Goal: Information Seeking & Learning: Learn about a topic

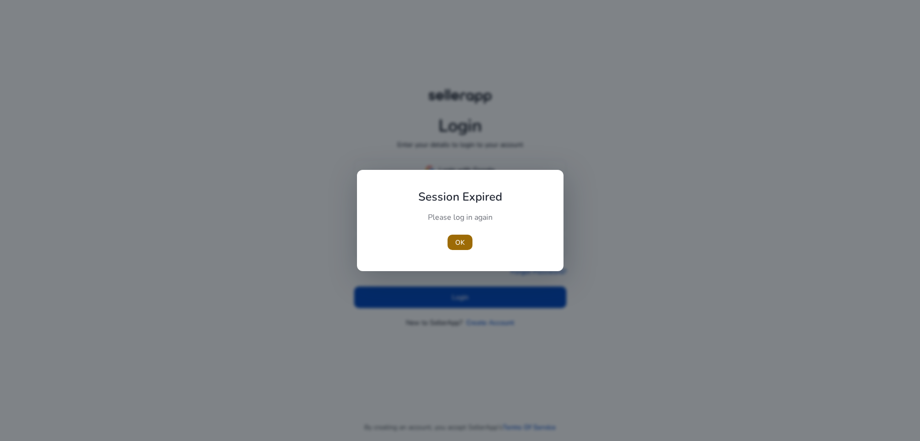
type input "**********"
click at [469, 242] on span "button" at bounding box center [460, 242] width 25 height 23
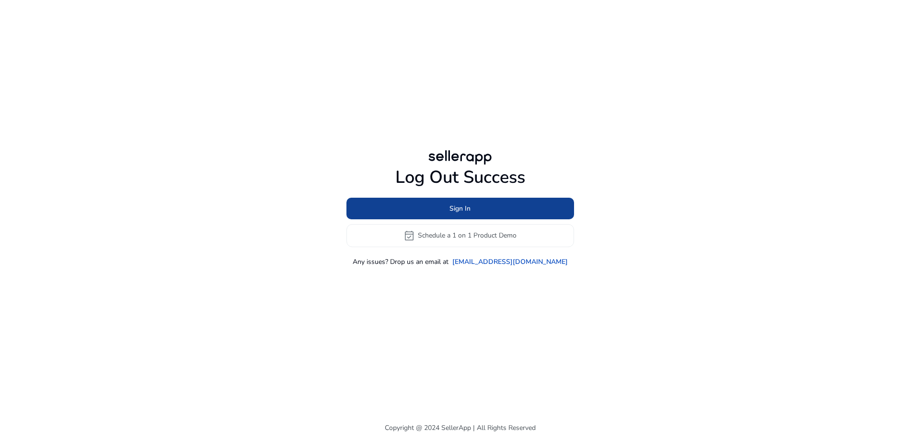
click at [459, 211] on span "Sign In" at bounding box center [460, 208] width 21 height 10
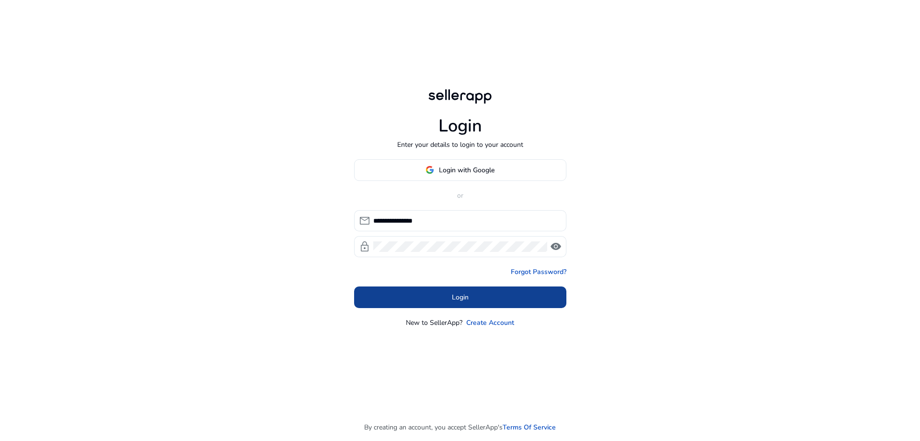
click at [443, 296] on span at bounding box center [460, 296] width 212 height 23
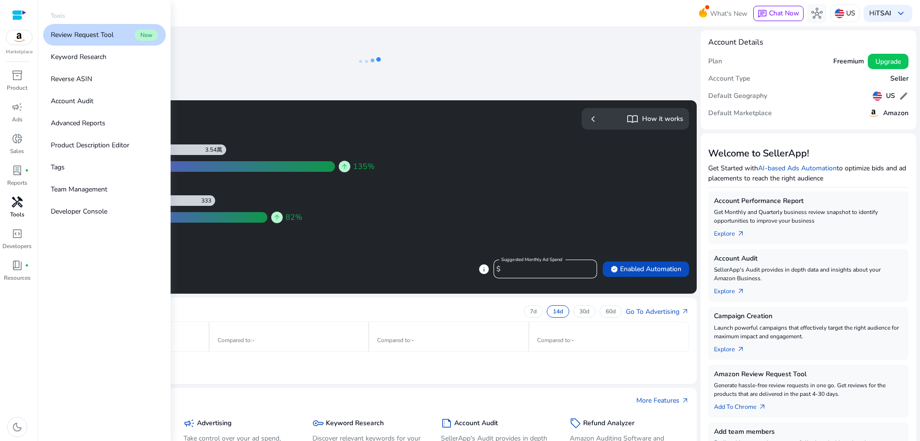
click at [26, 200] on div "handyman" at bounding box center [17, 201] width 27 height 15
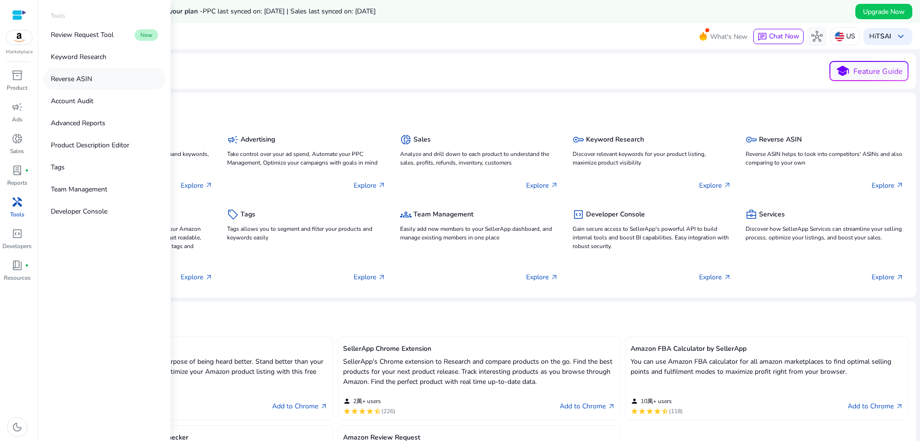
click at [99, 79] on link "Reverse ASIN" at bounding box center [104, 79] width 123 height 22
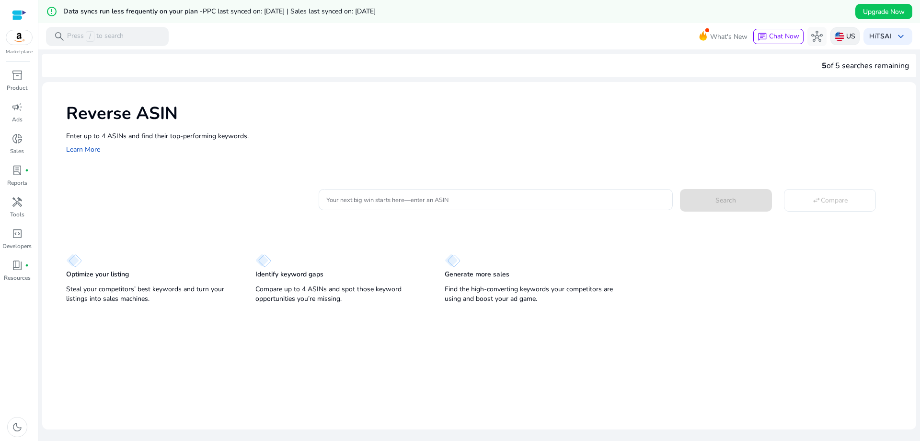
click at [841, 38] on div "US" at bounding box center [845, 36] width 29 height 18
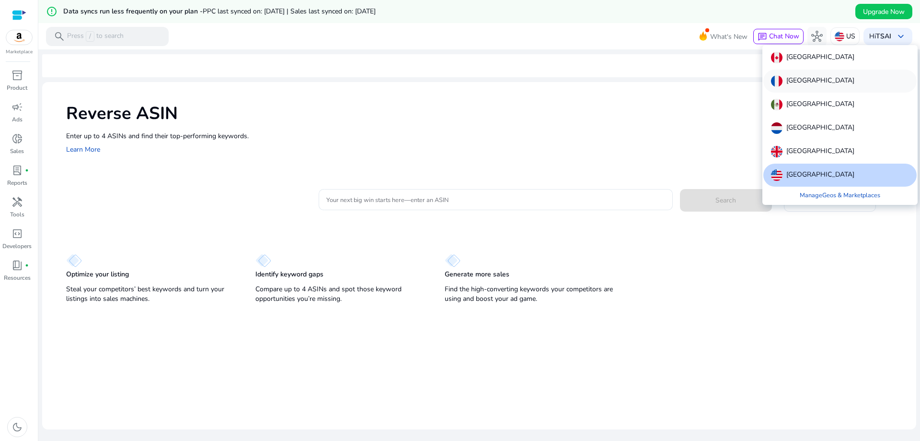
click at [824, 88] on div "[GEOGRAPHIC_DATA]" at bounding box center [840, 81] width 153 height 23
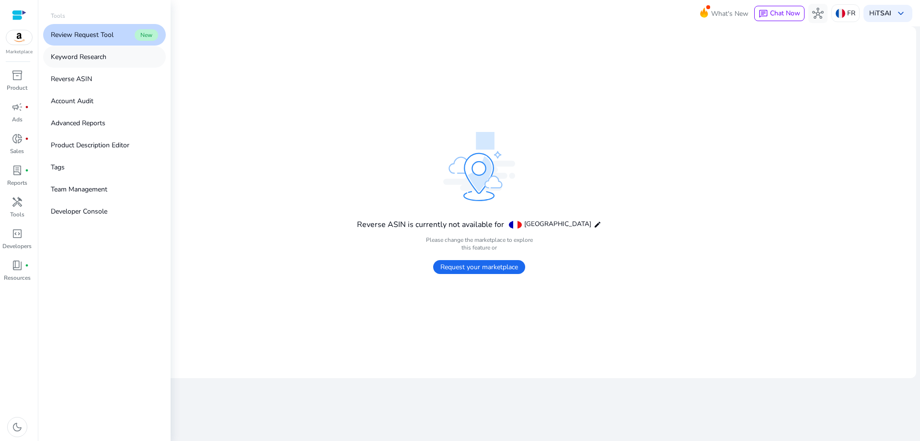
click at [114, 61] on link "Keyword Research" at bounding box center [104, 57] width 123 height 22
click at [105, 78] on link "Reverse ASIN" at bounding box center [104, 79] width 123 height 22
click at [23, 70] on div "inventory_2" at bounding box center [17, 75] width 27 height 15
